Goal: Task Accomplishment & Management: Manage account settings

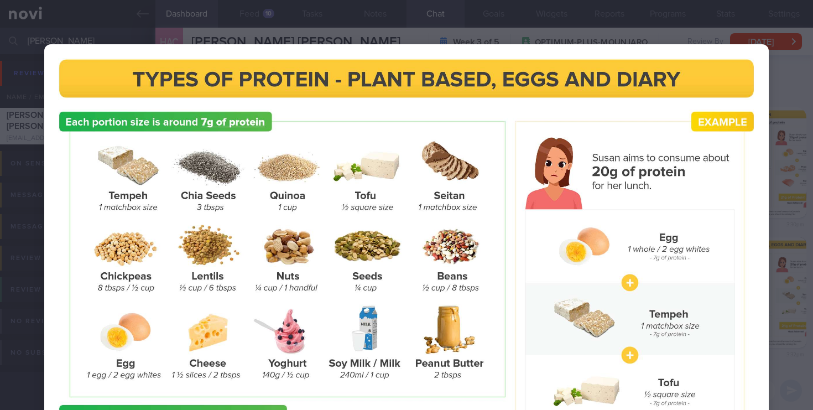
select select "8"
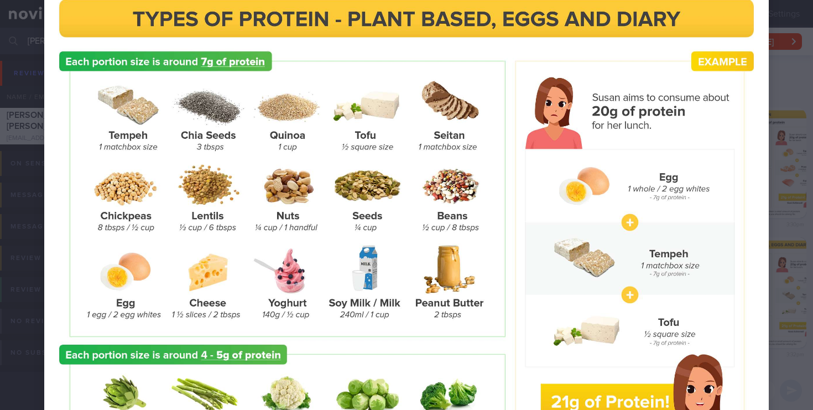
click at [784, 95] on div at bounding box center [406, 245] width 813 height 611
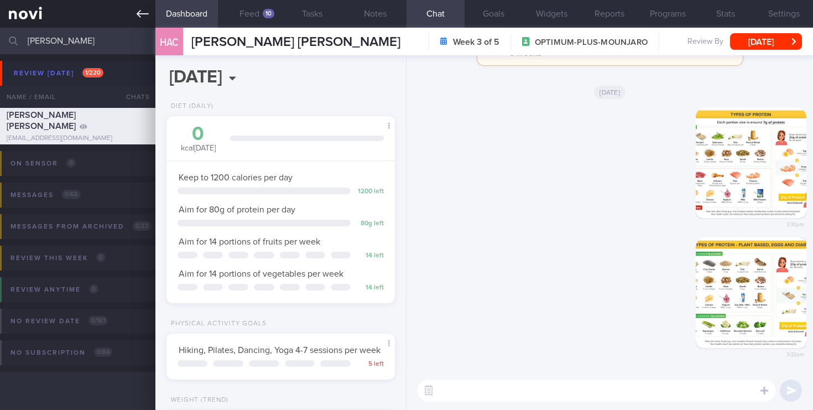
drag, startPoint x: 99, startPoint y: 37, endPoint x: 12, endPoint y: 8, distance: 91.7
click at [12, 8] on div "Patients New Users Coaches [GEOGRAPHIC_DATA] Assigned patients Assigned patient…" at bounding box center [406, 205] width 813 height 410
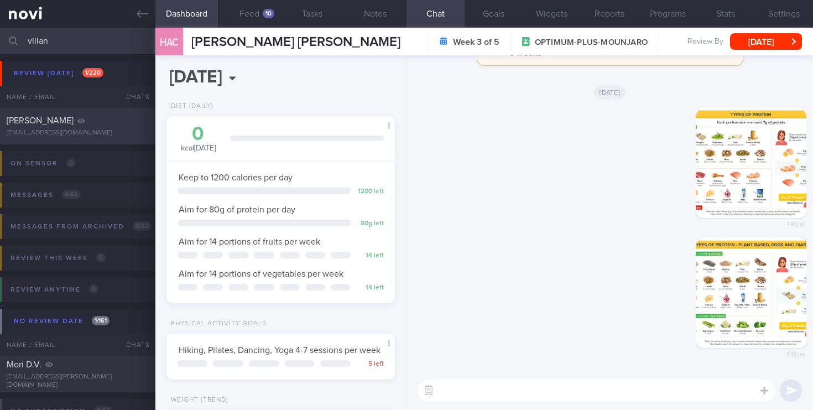
type input "villan"
click at [95, 124] on div "[PERSON_NAME]" at bounding box center [76, 120] width 139 height 11
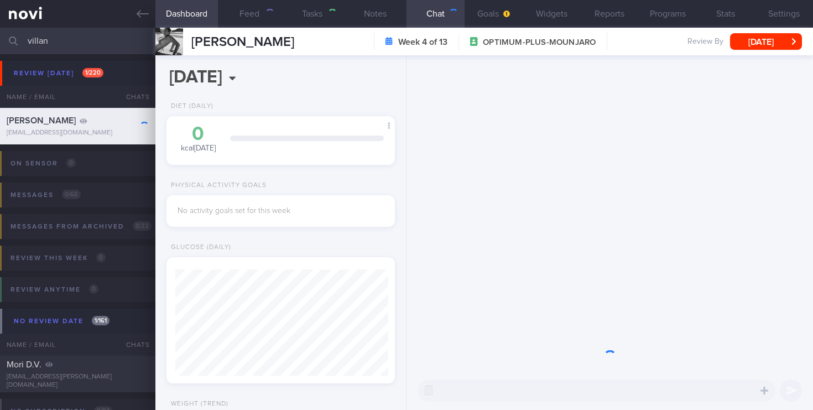
scroll to position [106, 213]
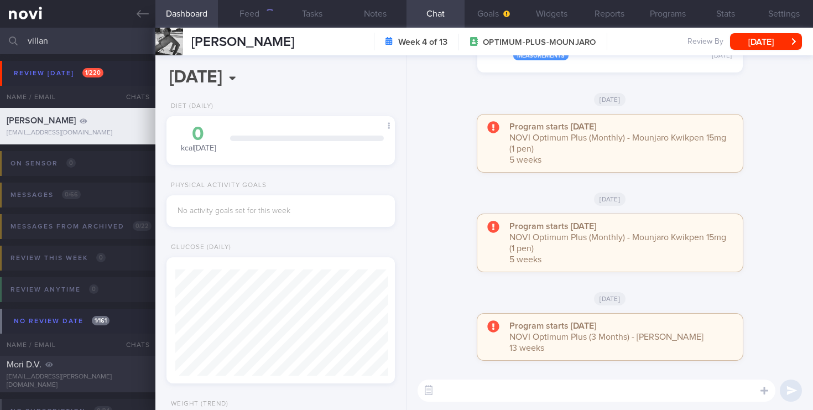
click at [454, 386] on textarea at bounding box center [597, 391] width 358 height 22
paste textarea "[URL][DOMAIN_NAME]"
type textarea "[URL][DOMAIN_NAME]"
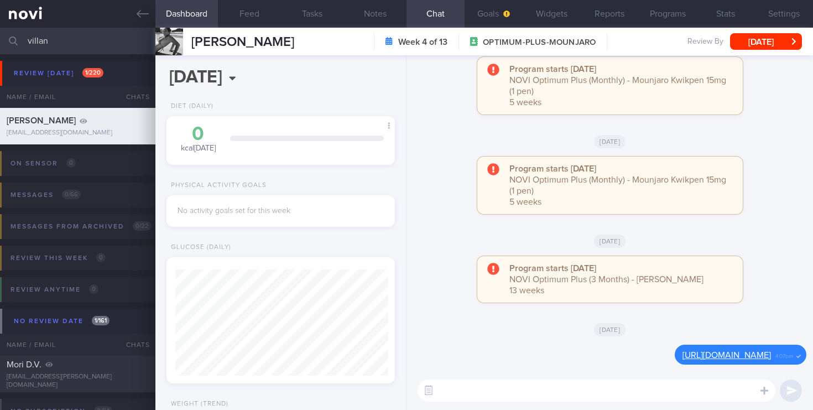
drag, startPoint x: 74, startPoint y: 41, endPoint x: 0, endPoint y: 35, distance: 73.8
click at [0, 35] on input "villan" at bounding box center [406, 41] width 813 height 27
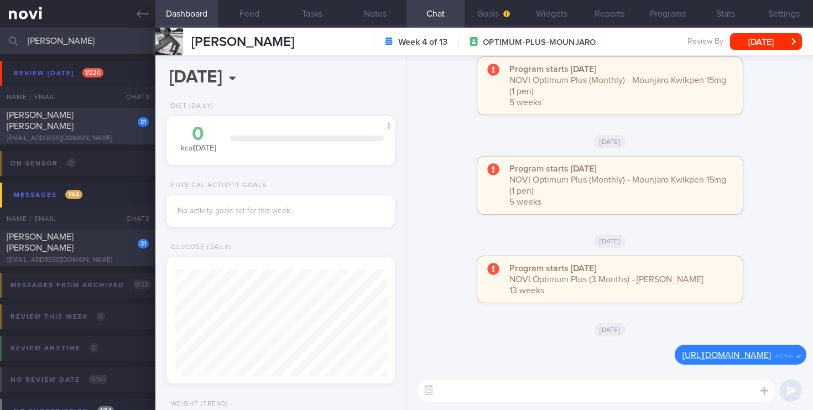
type input "[PERSON_NAME]"
click at [85, 126] on div "[PERSON_NAME] [PERSON_NAME]" at bounding box center [76, 121] width 139 height 22
type input "2023"
select select "4"
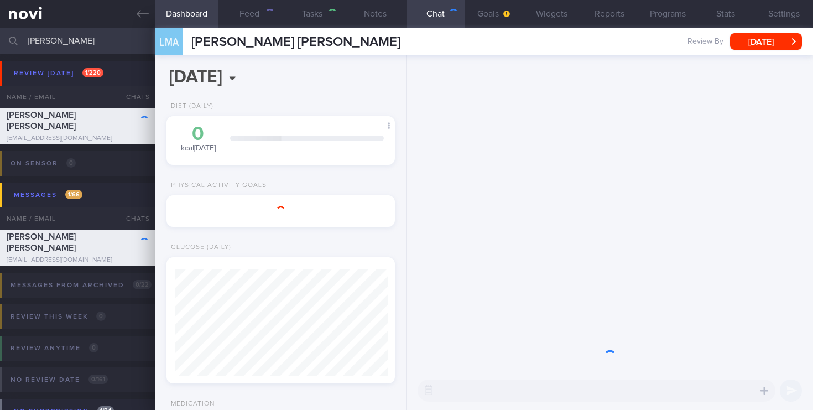
type input "2025"
select select "9"
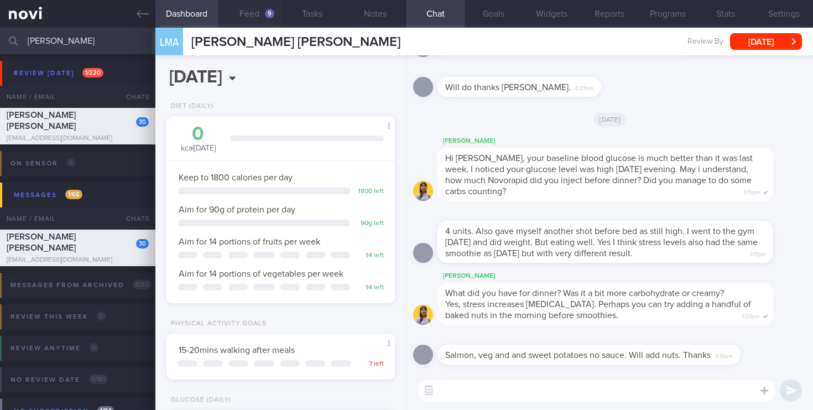
click at [266, 7] on button "Feed 9" at bounding box center [249, 14] width 63 height 28
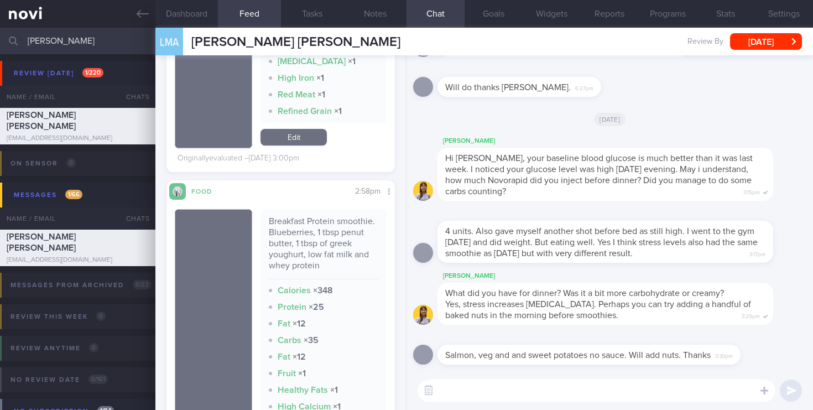
scroll to position [648, 0]
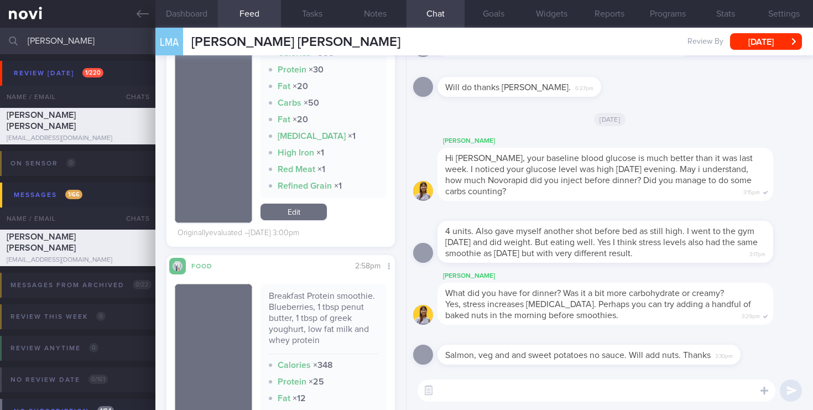
click at [189, 9] on button "Dashboard" at bounding box center [187, 14] width 63 height 28
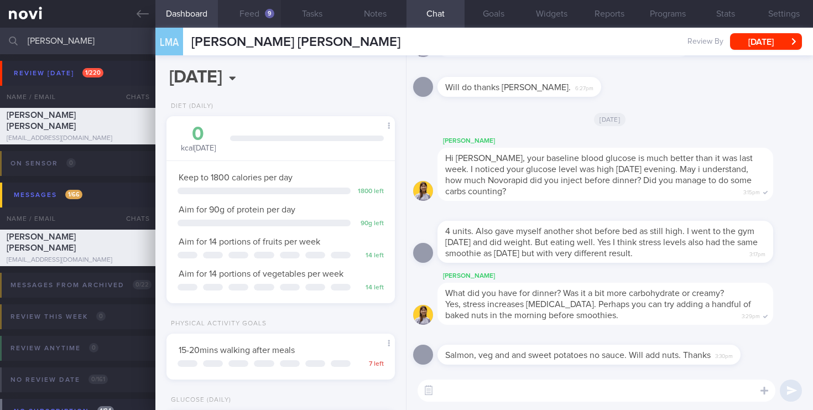
click at [252, 12] on button "Feed 9" at bounding box center [249, 14] width 63 height 28
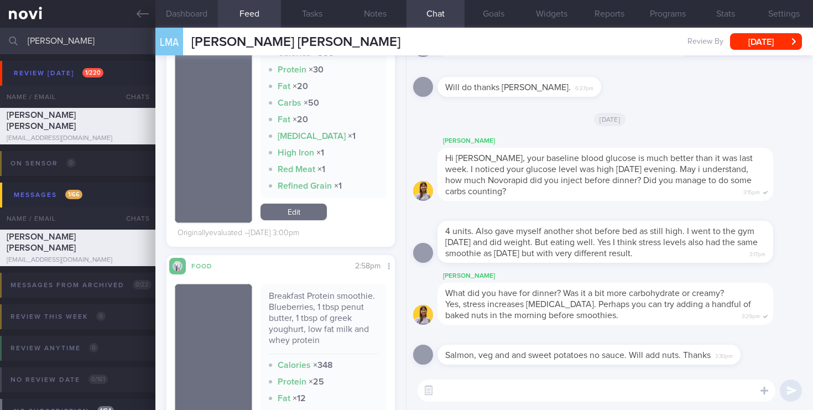
click at [196, 11] on button "Dashboard" at bounding box center [187, 14] width 63 height 28
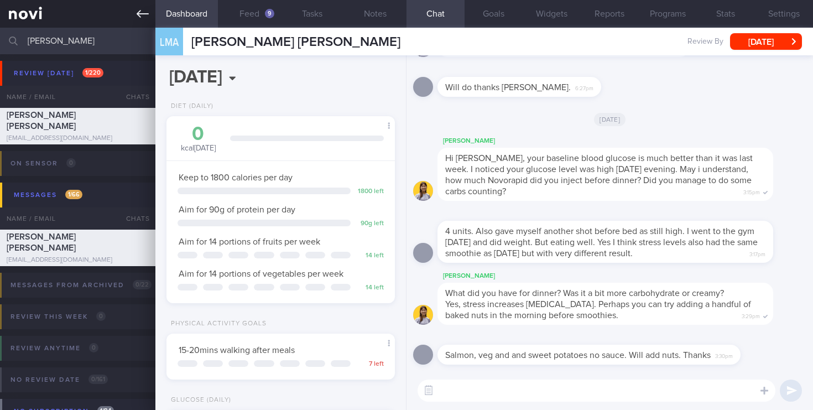
drag, startPoint x: 75, startPoint y: 40, endPoint x: 0, endPoint y: 22, distance: 76.9
click at [0, 22] on div "Patients New Users Coaches [PERSON_NAME] Assigned patients Assigned patients Al…" at bounding box center [406, 205] width 813 height 410
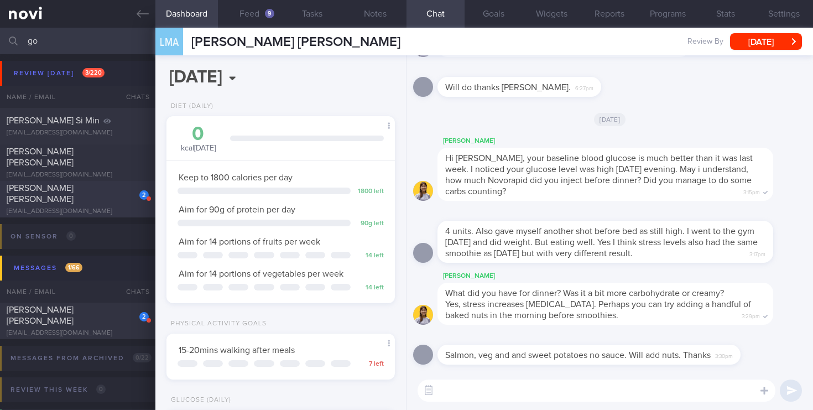
scroll to position [73, 0]
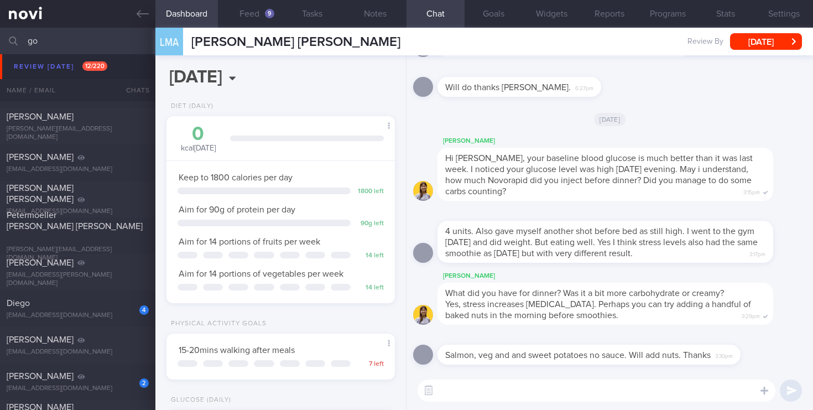
type input "go"
click at [268, 18] on div "9" at bounding box center [269, 13] width 9 height 9
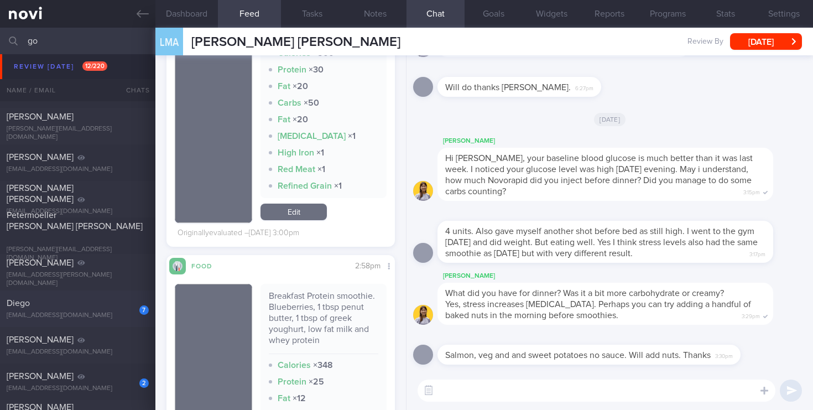
click at [107, 314] on div "[EMAIL_ADDRESS][DOMAIN_NAME]" at bounding box center [78, 316] width 142 height 8
select select "8"
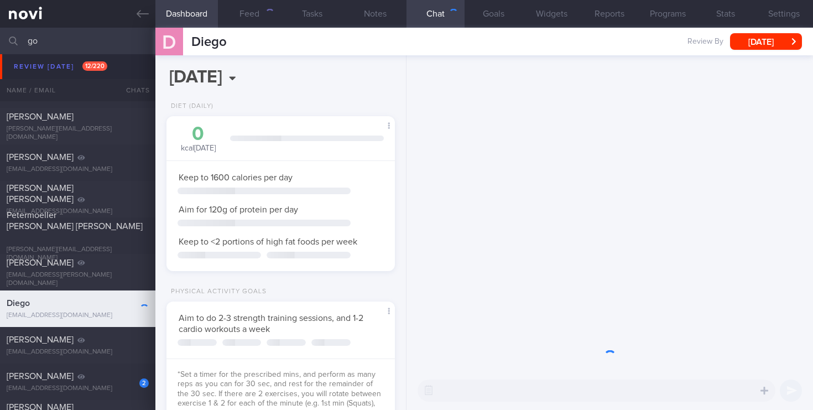
scroll to position [106, 213]
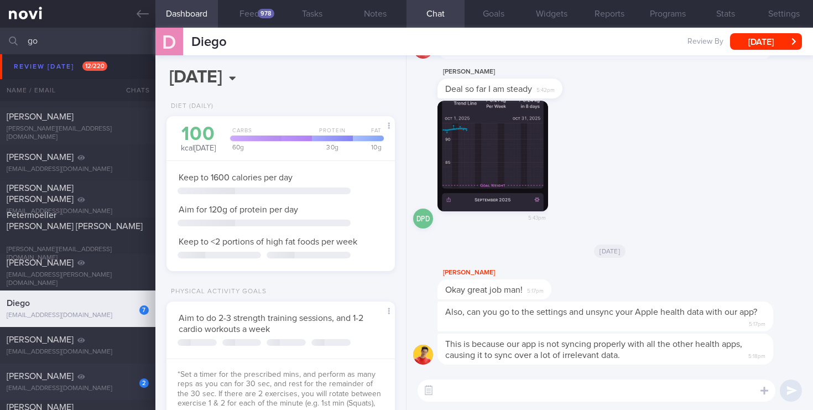
click at [113, 395] on div "2 [PERSON_NAME] [EMAIL_ADDRESS][DOMAIN_NAME] [DATE][DATE]" at bounding box center [406, 382] width 813 height 37
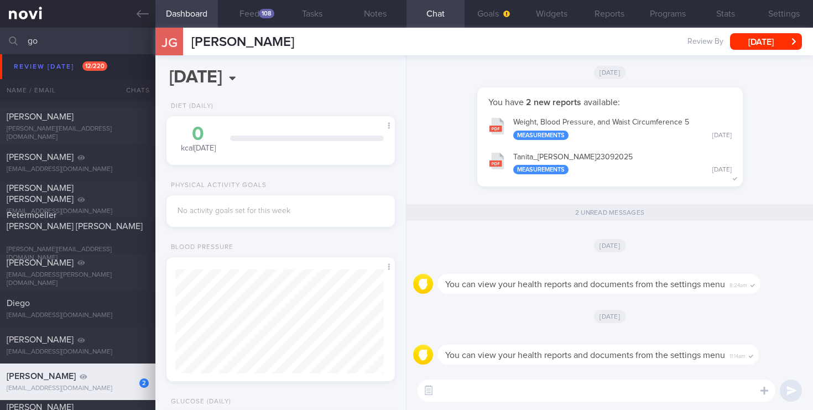
scroll to position [106, 213]
click at [262, 12] on div "108" at bounding box center [266, 13] width 15 height 9
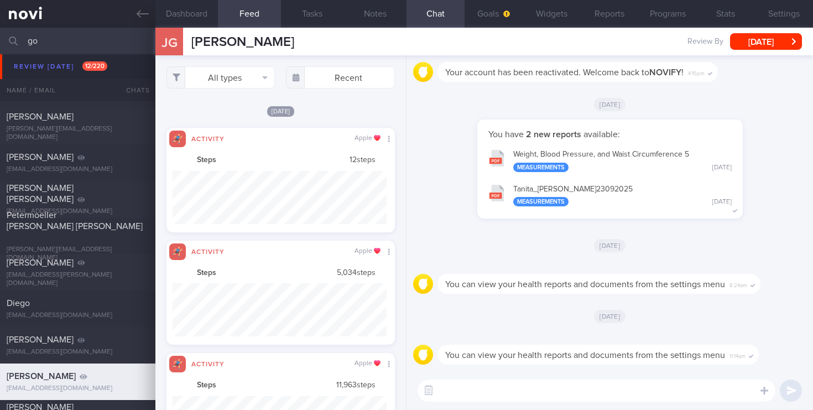
scroll to position [53, 214]
drag, startPoint x: 108, startPoint y: 40, endPoint x: 0, endPoint y: 36, distance: 108.0
click at [0, 36] on input "go" at bounding box center [406, 41] width 813 height 27
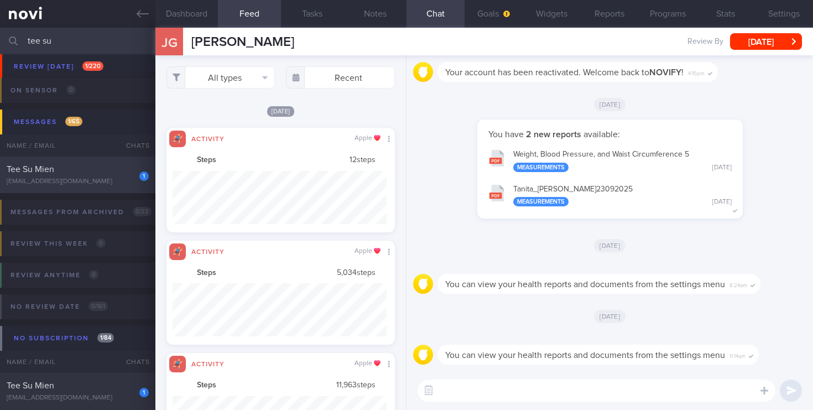
type input "tee su"
click at [92, 172] on div "Tee Su Mien" at bounding box center [76, 169] width 139 height 11
type input "2023"
select select "4"
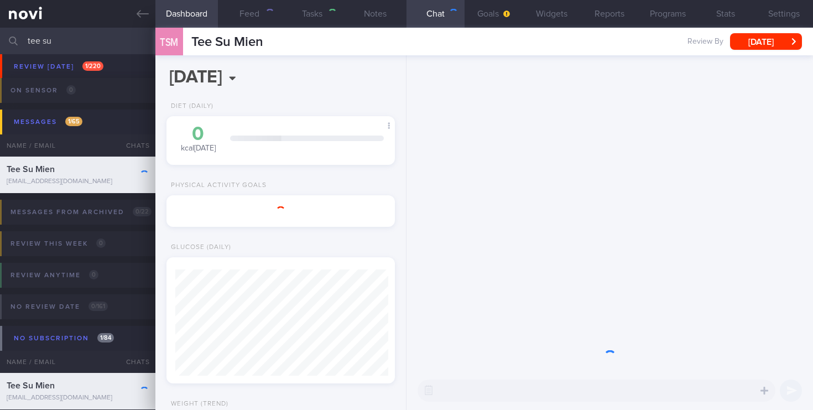
type input "2025"
select select "9"
